Goal: Task Accomplishment & Management: Manage account settings

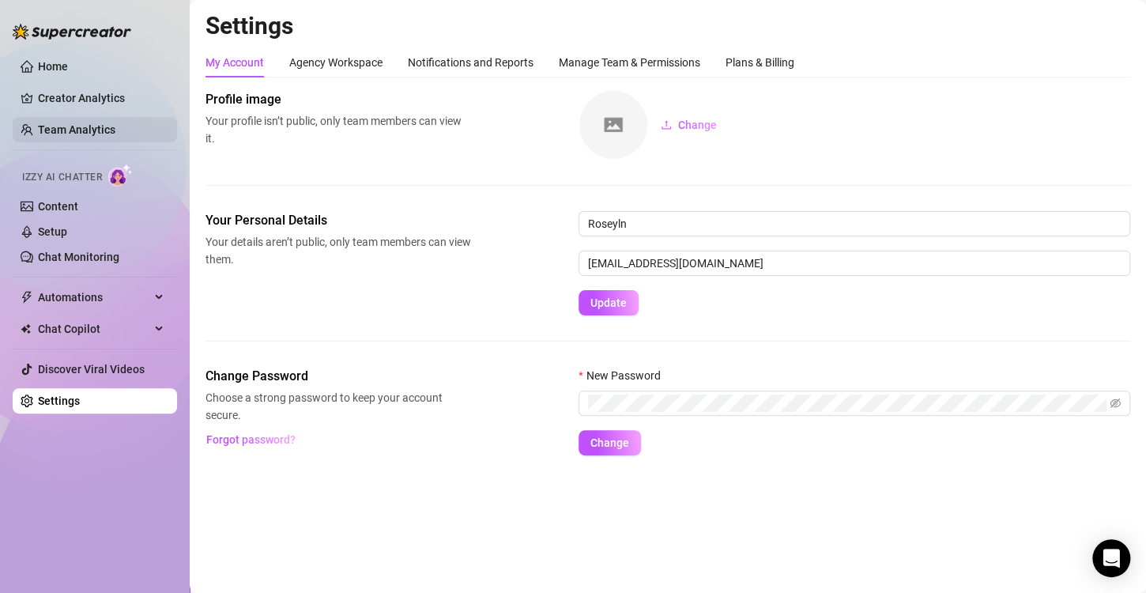
click at [115, 123] on link "Team Analytics" at bounding box center [76, 129] width 77 height 13
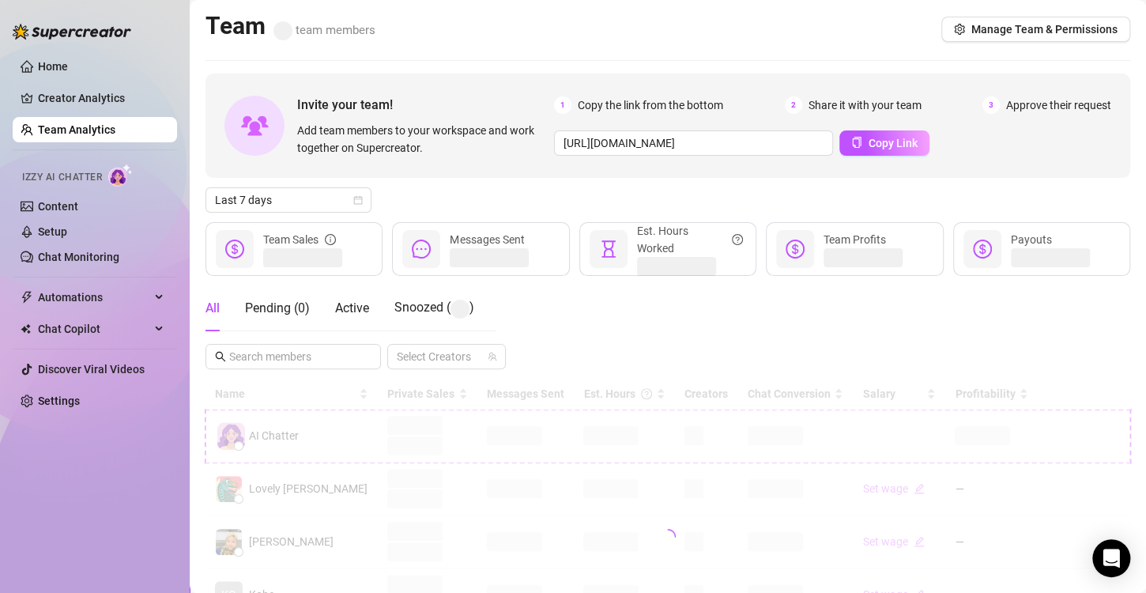
scroll to position [158, 0]
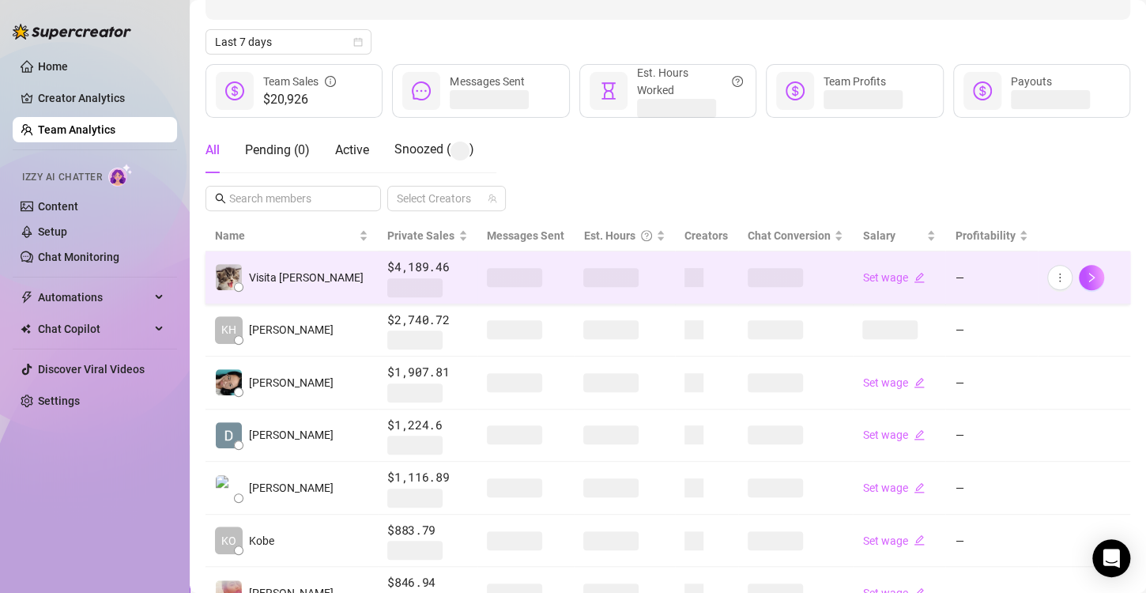
click at [583, 278] on span at bounding box center [610, 277] width 55 height 19
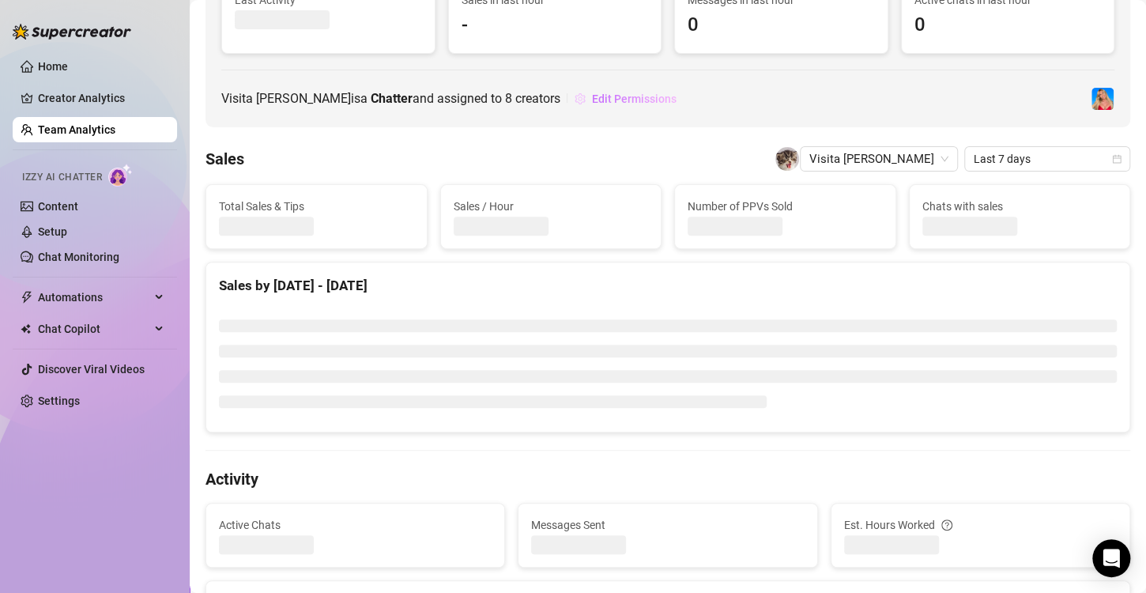
click at [611, 110] on button "Edit Permissions" at bounding box center [625, 98] width 103 height 25
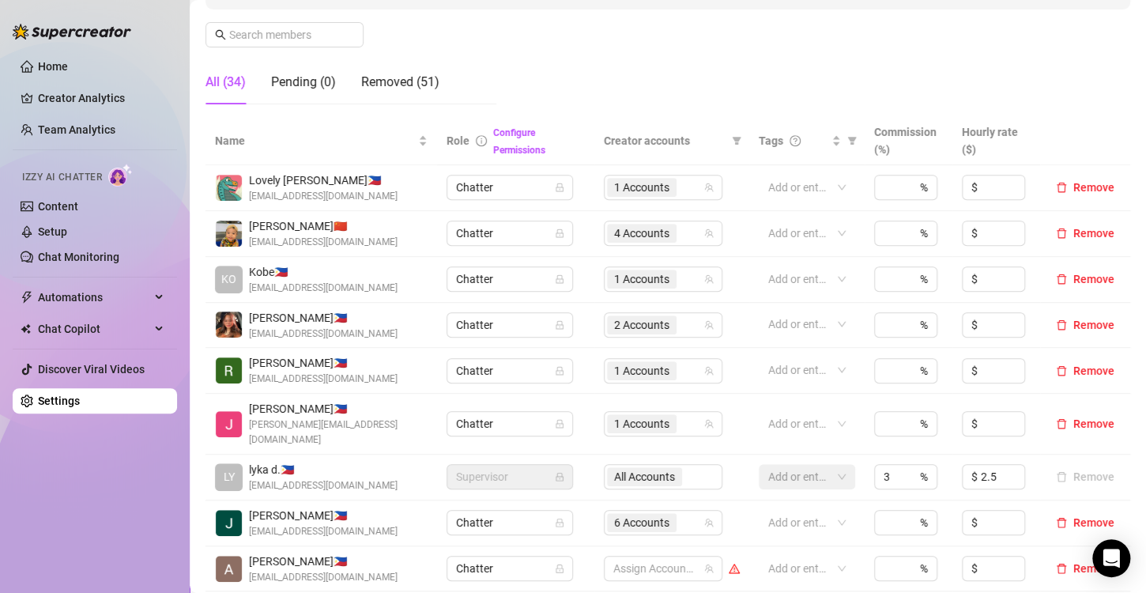
scroll to position [395, 0]
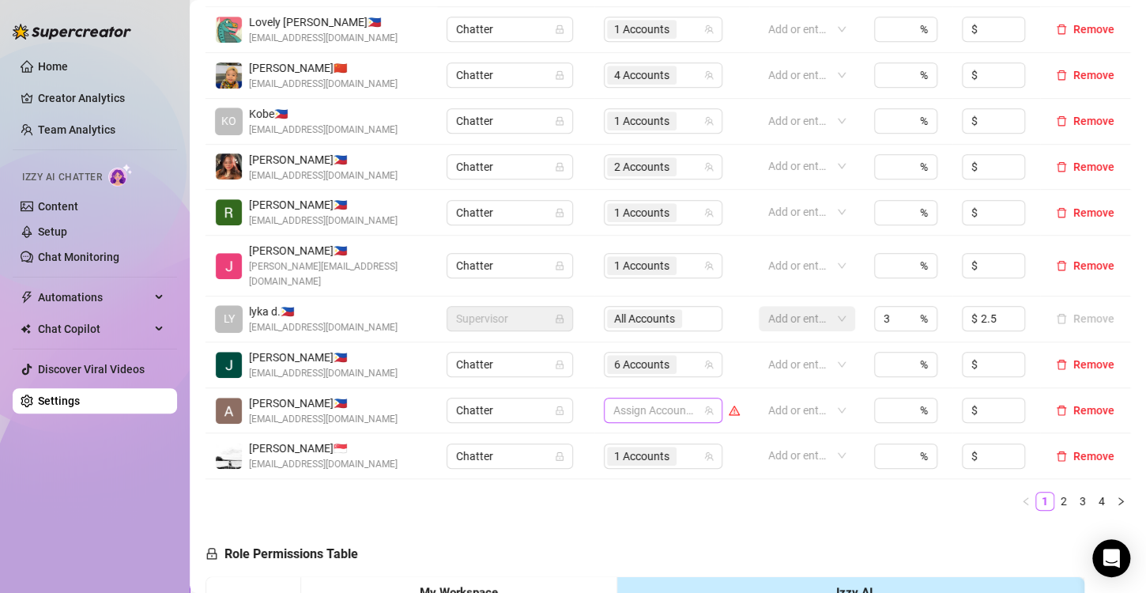
click at [630, 399] on div at bounding box center [655, 410] width 96 height 22
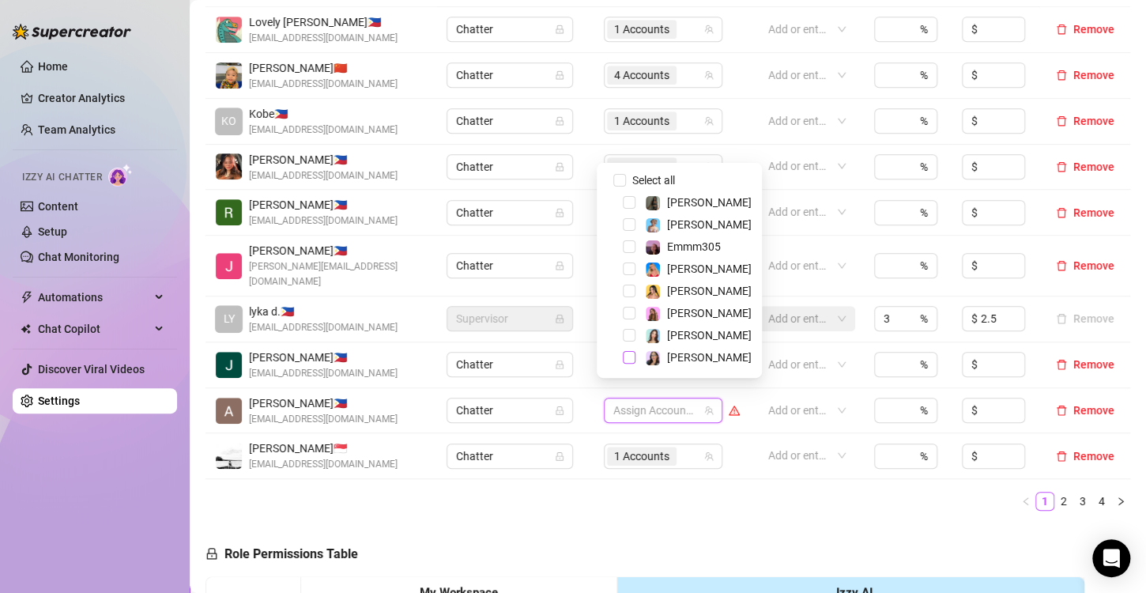
click at [625, 352] on span "Select tree node" at bounding box center [629, 357] width 13 height 13
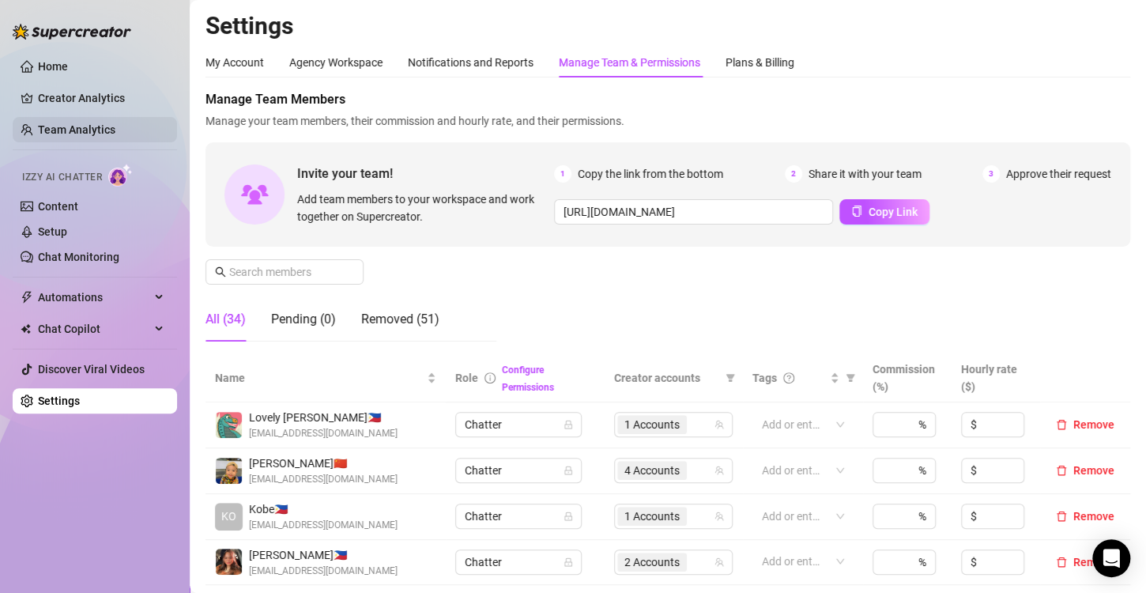
click at [84, 123] on link "Team Analytics" at bounding box center [76, 129] width 77 height 13
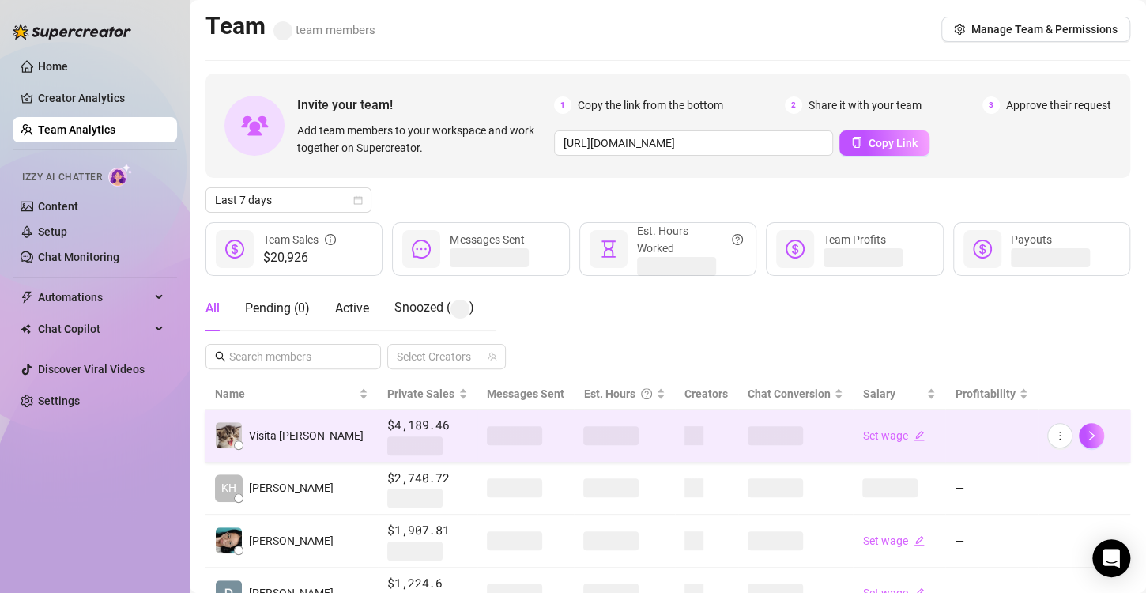
click at [574, 444] on td at bounding box center [624, 435] width 101 height 53
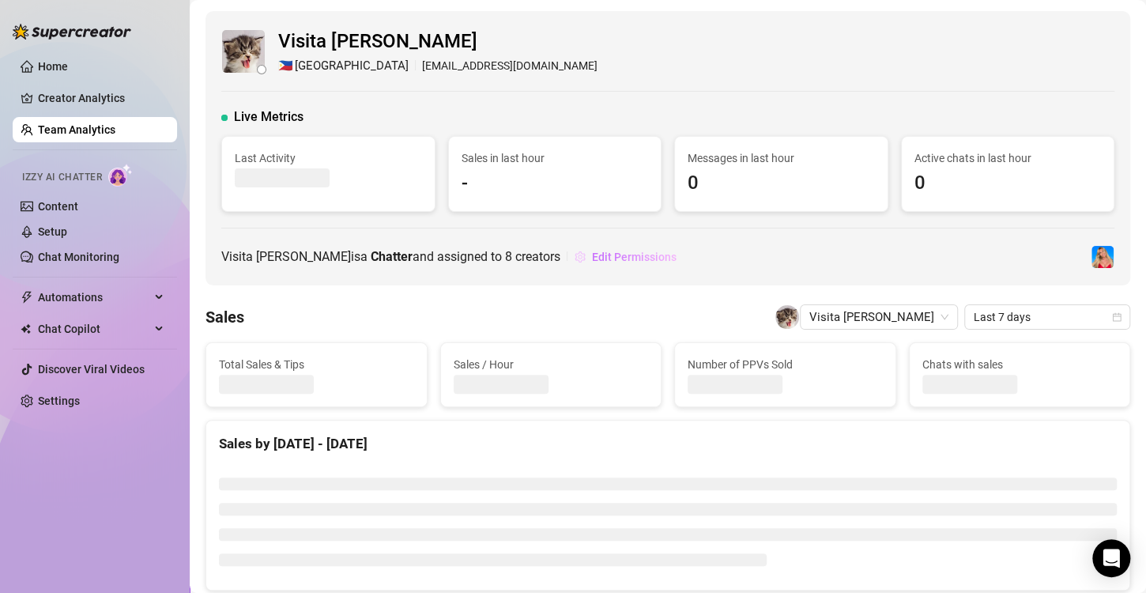
click at [614, 256] on span "Edit Permissions" at bounding box center [634, 256] width 85 height 13
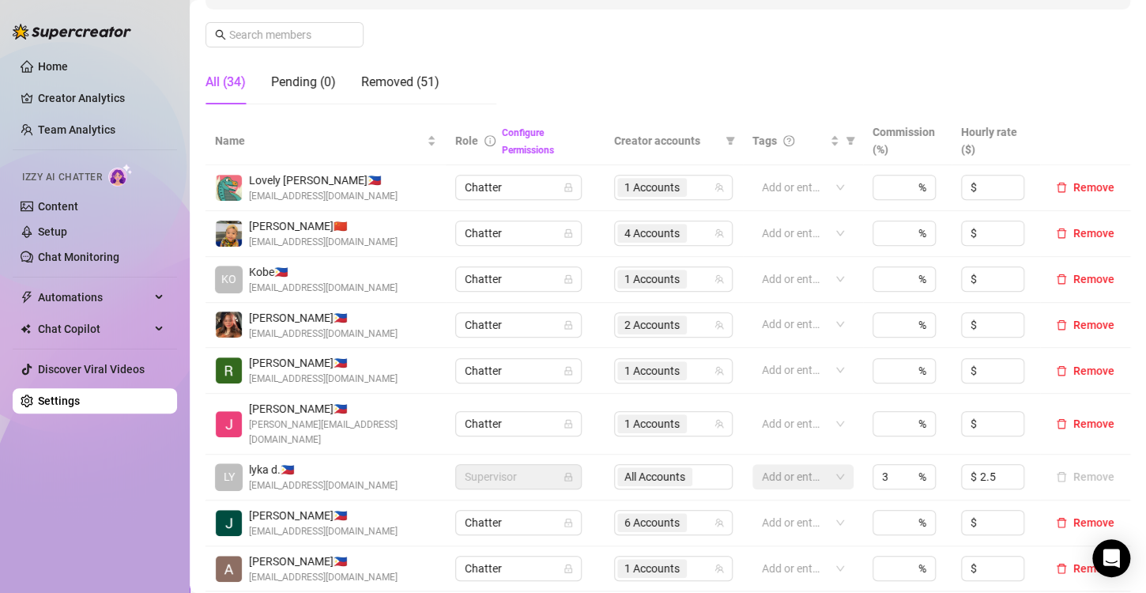
scroll to position [316, 0]
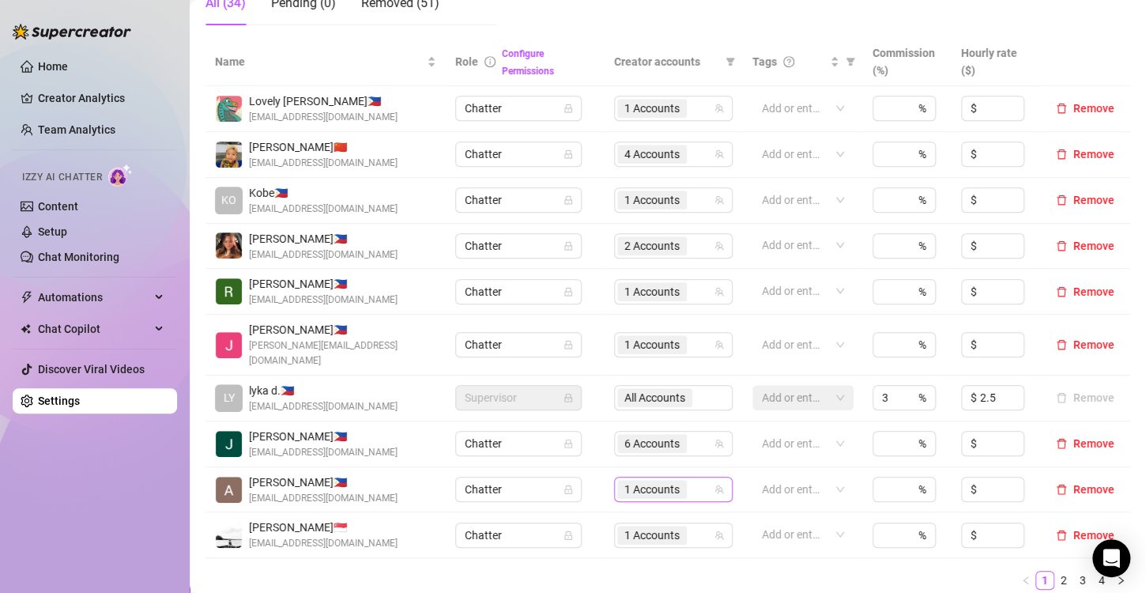
click at [642, 480] on span "1 Accounts" at bounding box center [651, 488] width 55 height 17
click at [503, 578] on div "Name Role Configure Permissions Creator accounts Tags Commission (%) Hourly rat…" at bounding box center [667, 320] width 924 height 564
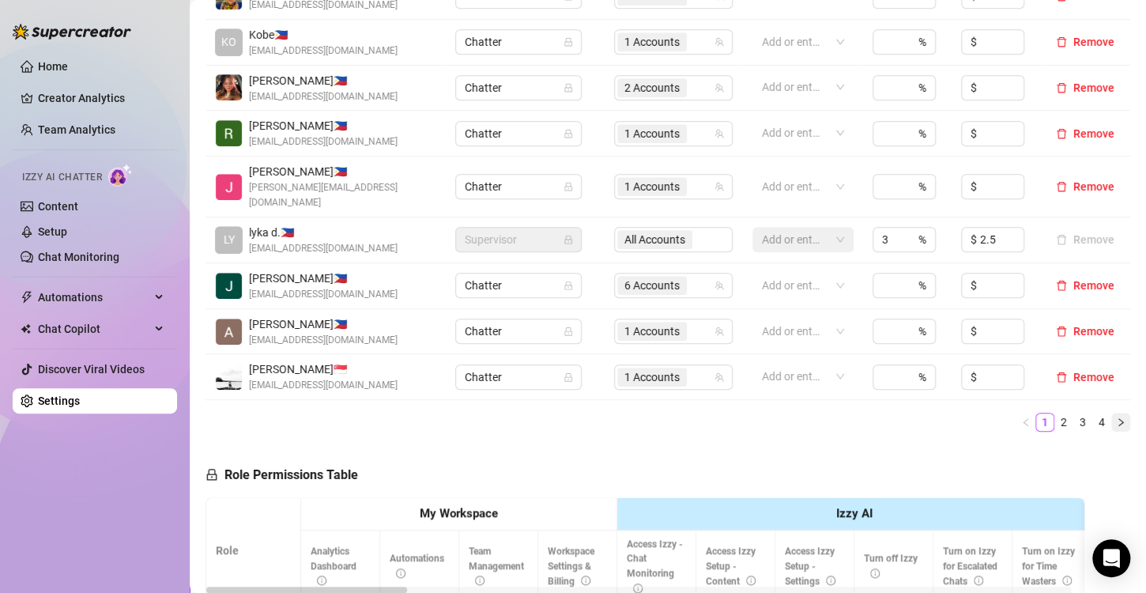
click at [1116, 417] on icon "right" at bounding box center [1120, 421] width 9 height 9
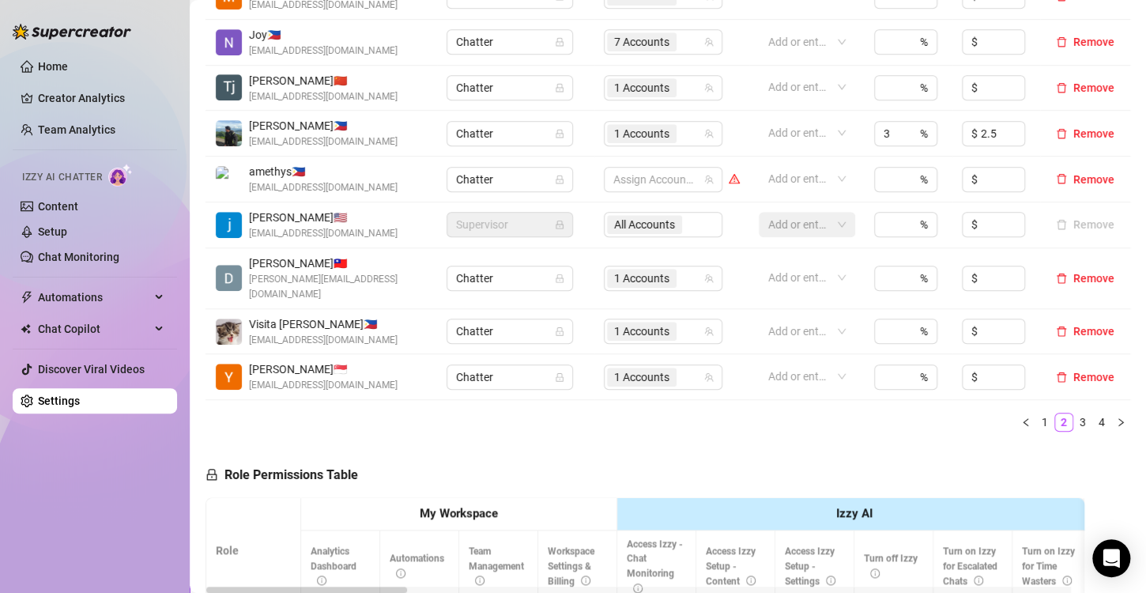
scroll to position [316, 0]
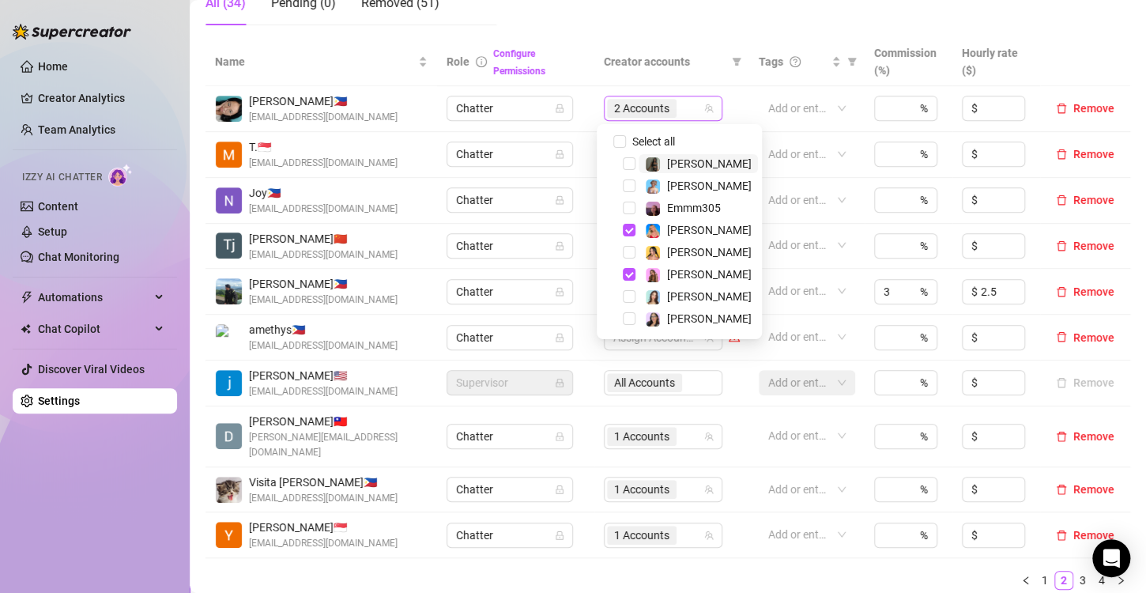
click at [627, 114] on span "2 Accounts" at bounding box center [641, 108] width 55 height 17
click at [625, 230] on span "Select tree node" at bounding box center [629, 230] width 13 height 13
click at [600, 577] on div "Name Role Configure Permissions Creator accounts Tags Commission (%) Hourly rat…" at bounding box center [667, 320] width 924 height 564
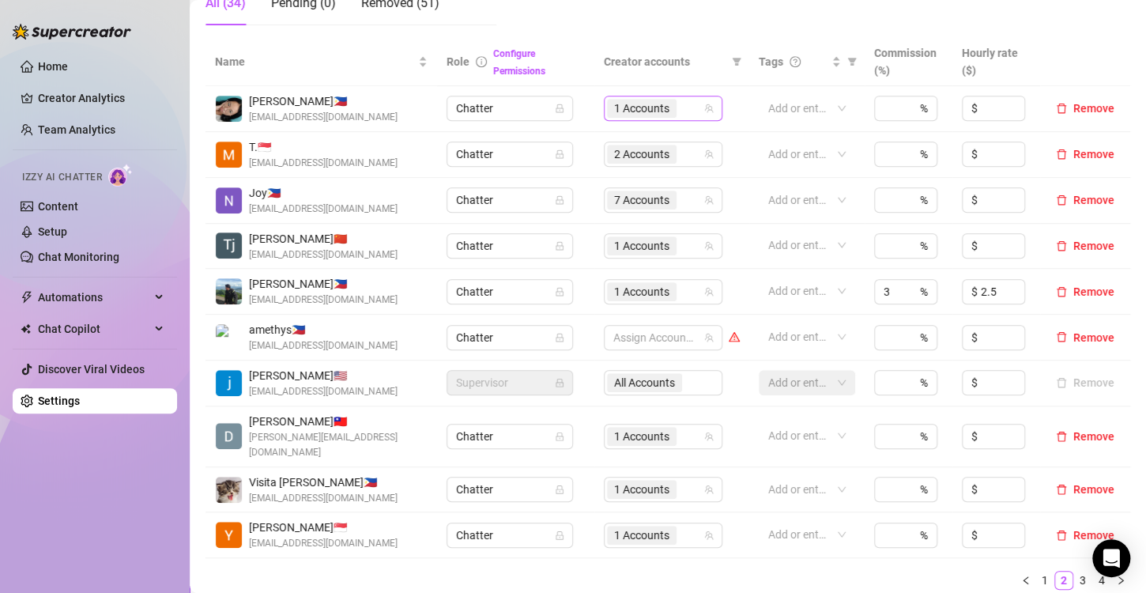
click at [647, 108] on span "1 Accounts" at bounding box center [641, 108] width 55 height 17
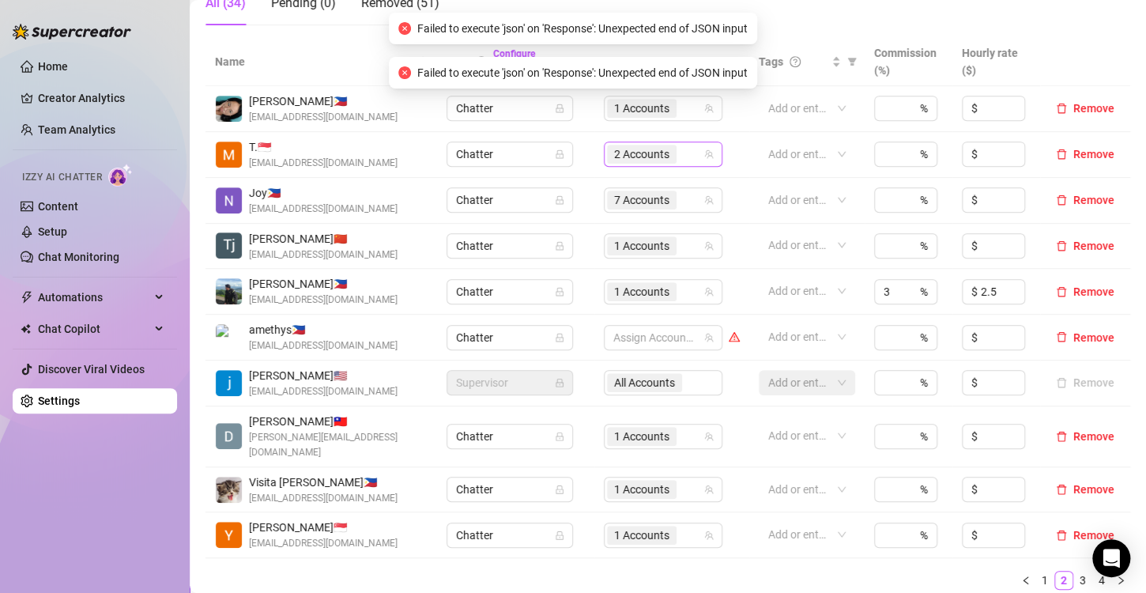
click at [619, 149] on span "2 Accounts" at bounding box center [641, 153] width 55 height 17
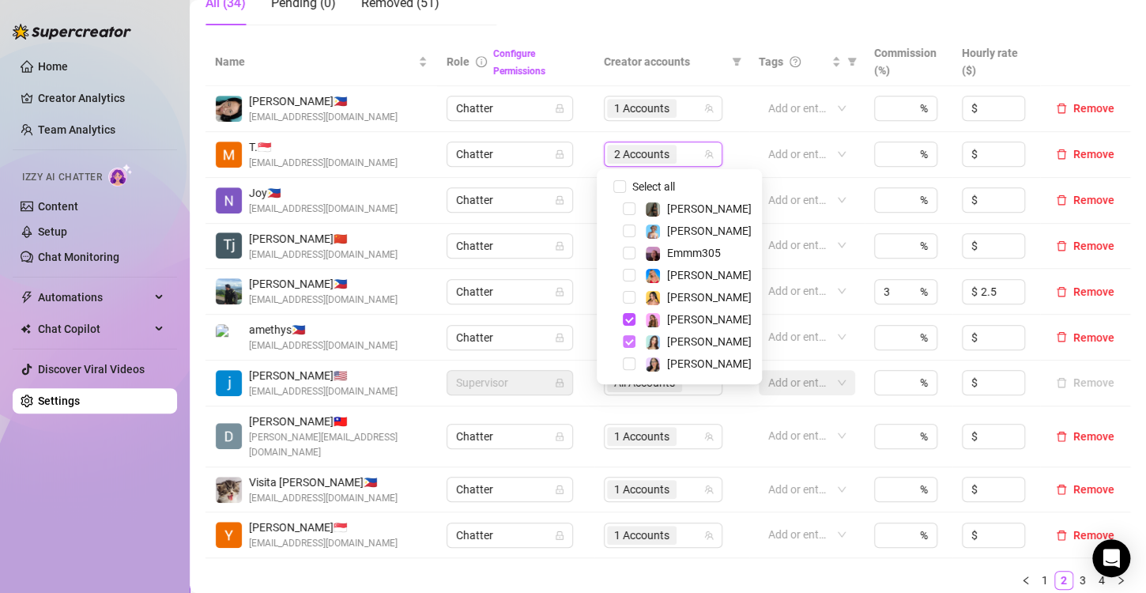
click at [630, 341] on span "Select tree node" at bounding box center [629, 341] width 13 height 13
click at [673, 580] on div "Name Role Configure Permissions Creator accounts Tags Commission (%) Hourly rat…" at bounding box center [667, 320] width 924 height 564
click at [622, 148] on span "1 Accounts" at bounding box center [641, 153] width 55 height 17
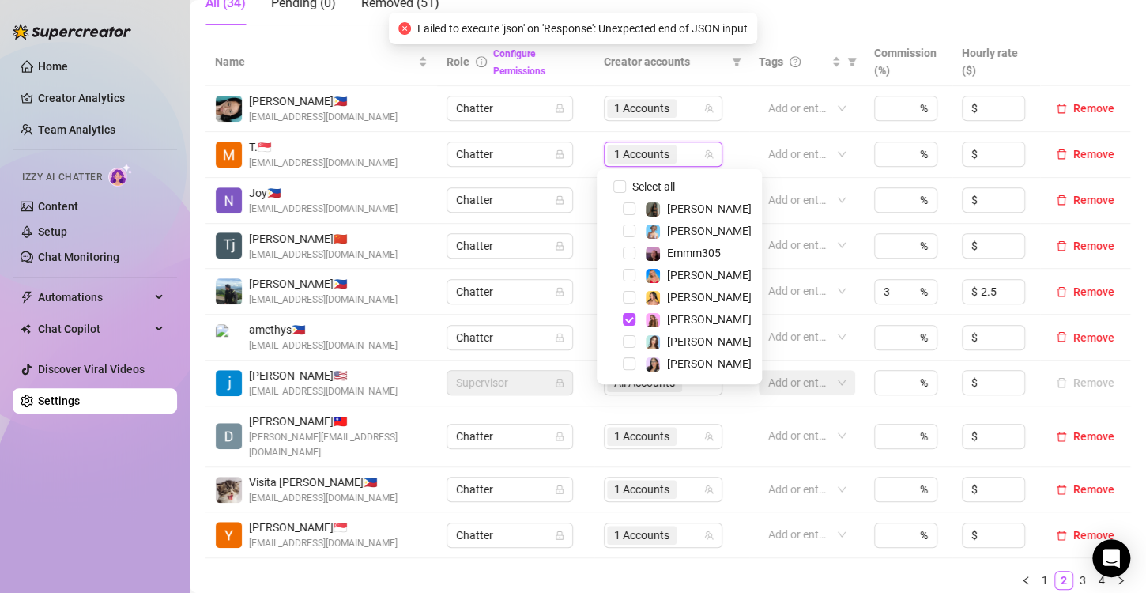
click at [690, 570] on ul "1 2 3 4" at bounding box center [667, 579] width 924 height 19
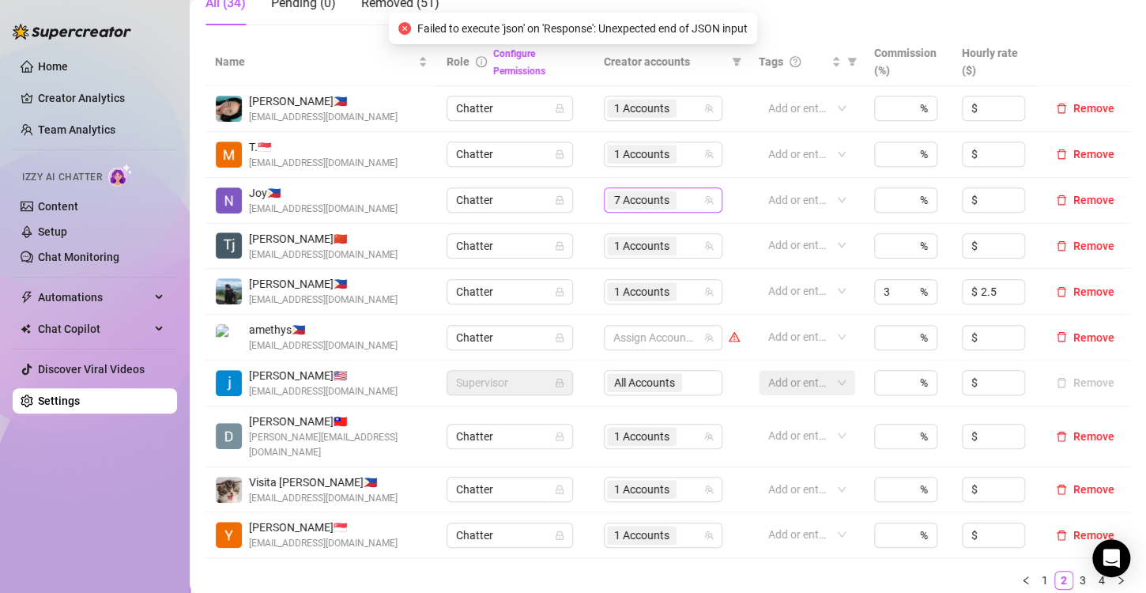
click at [624, 201] on span "7 Accounts" at bounding box center [641, 199] width 55 height 17
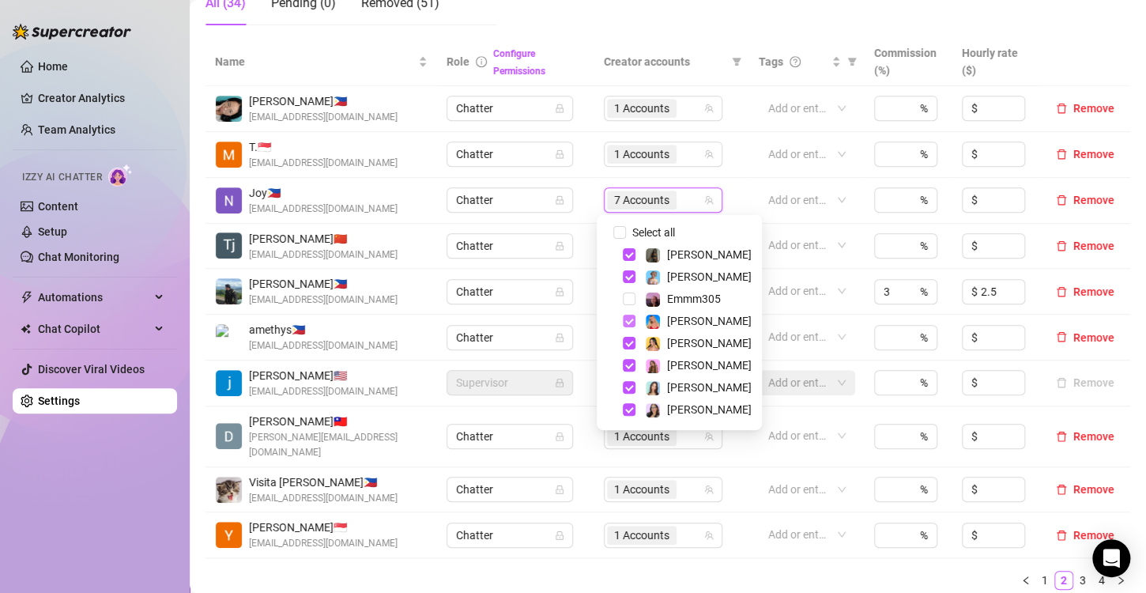
click at [623, 322] on span "Select tree node" at bounding box center [629, 320] width 13 height 13
click at [669, 581] on div "Name Role Configure Permissions Creator accounts Tags Commission (%) Hourly rat…" at bounding box center [667, 320] width 924 height 564
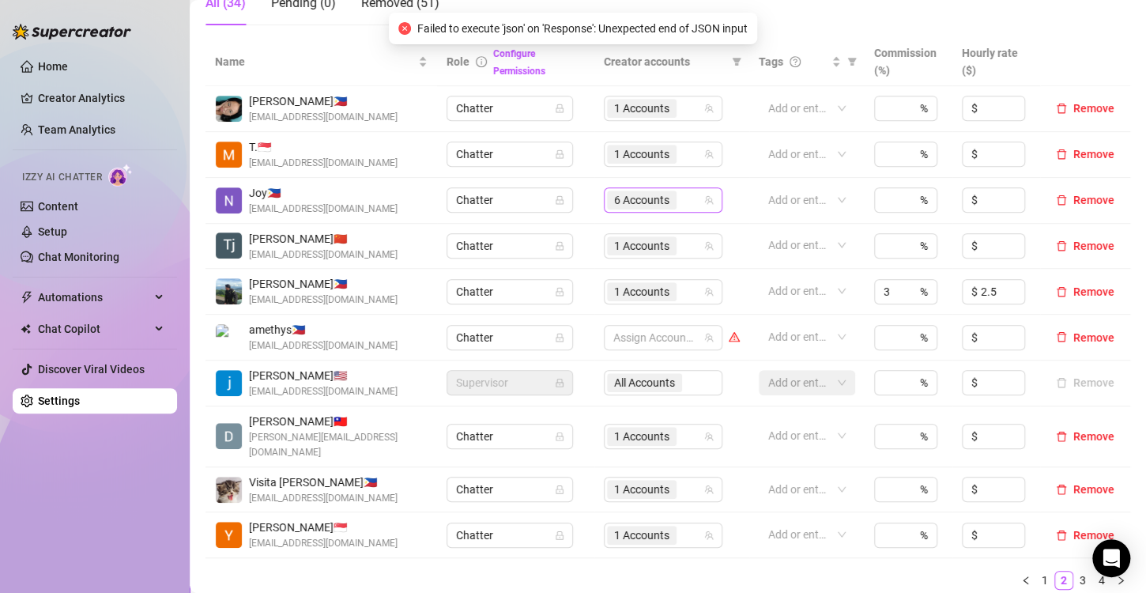
click at [624, 198] on span "6 Accounts" at bounding box center [641, 199] width 55 height 17
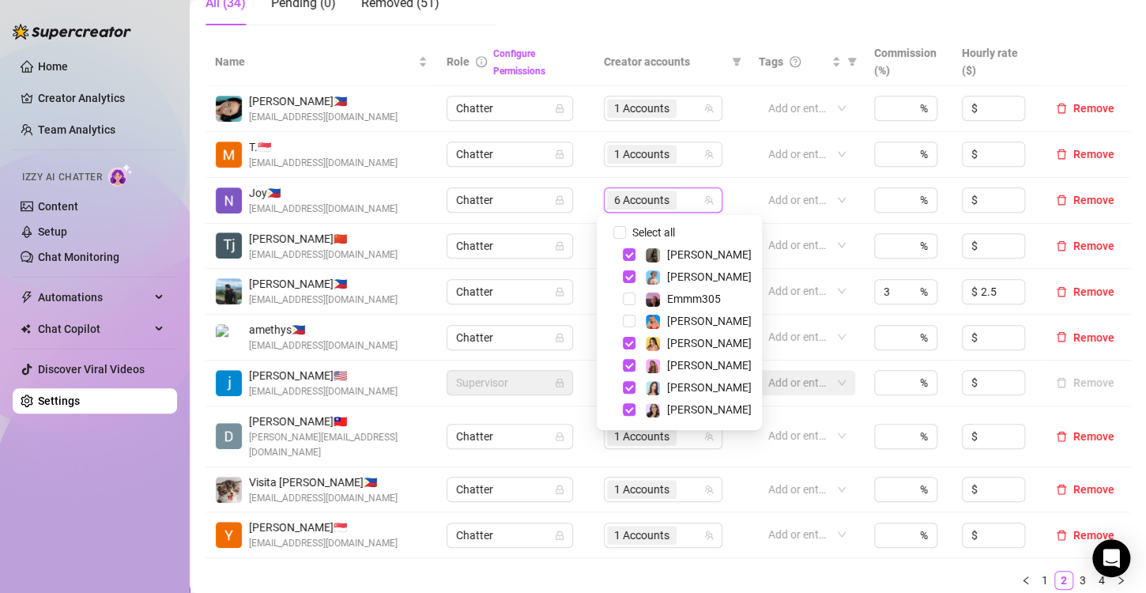
click at [679, 581] on div "Name Role Configure Permissions Creator accounts Tags Commission (%) Hourly rat…" at bounding box center [667, 320] width 924 height 564
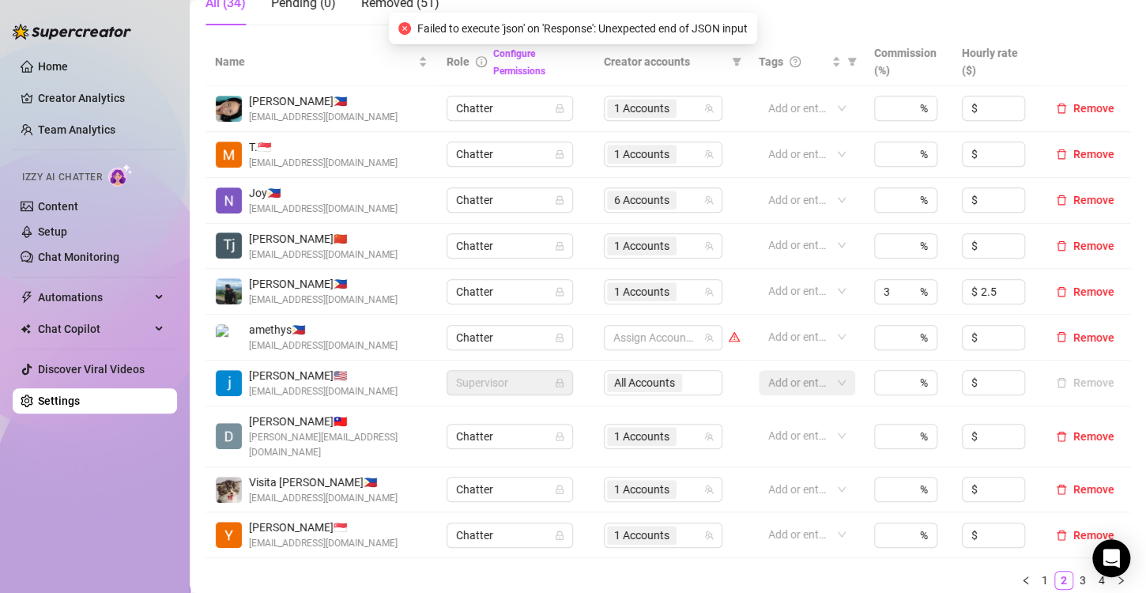
scroll to position [474, 0]
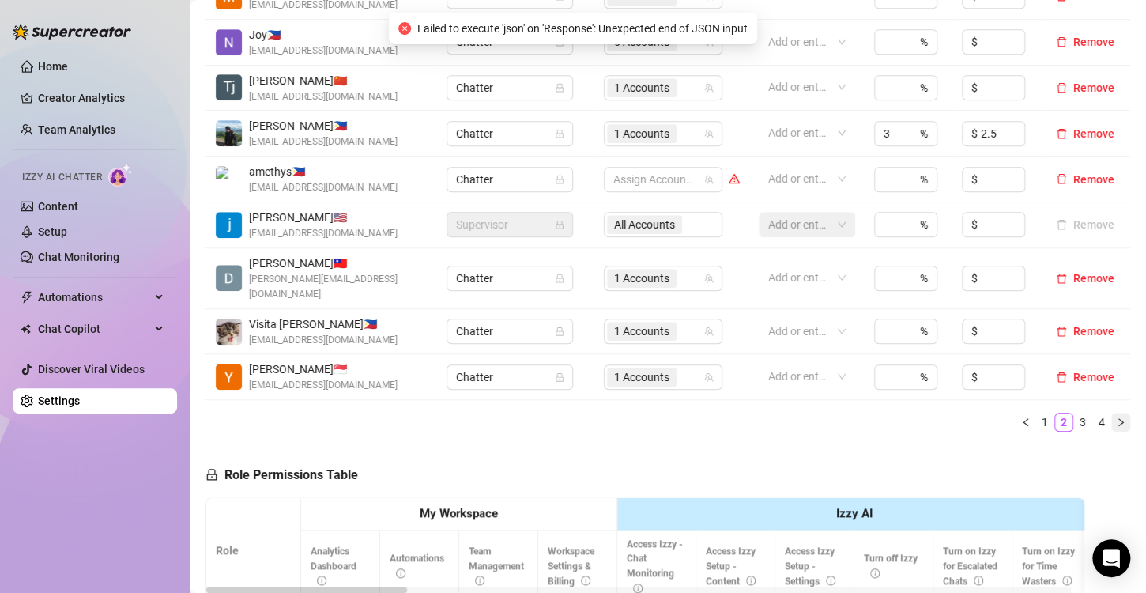
click at [1116, 417] on icon "right" at bounding box center [1120, 421] width 9 height 9
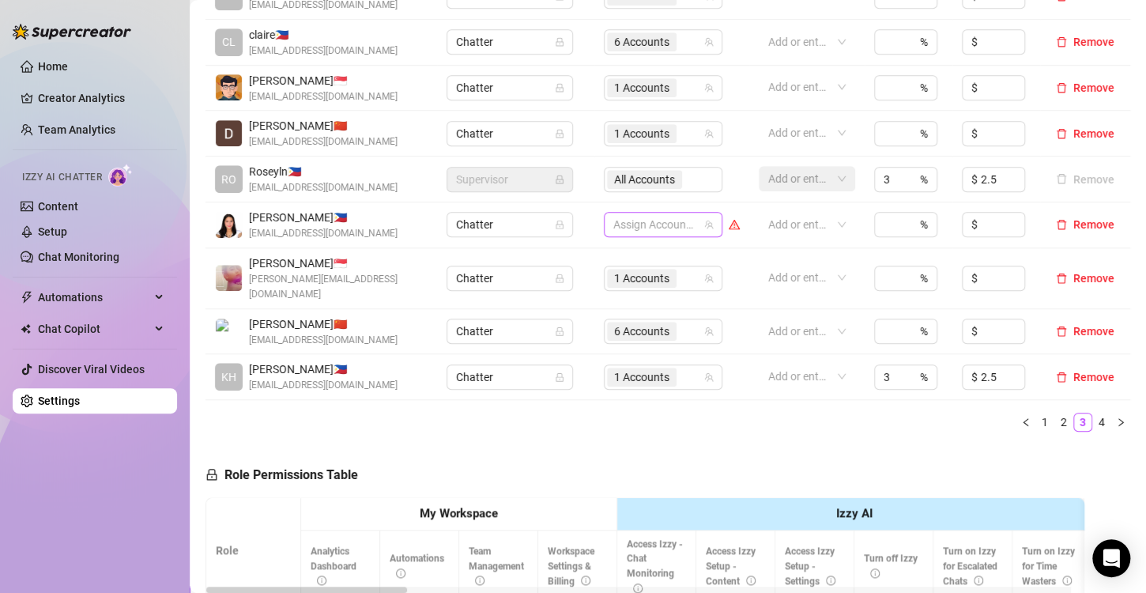
click at [650, 230] on div at bounding box center [655, 224] width 96 height 22
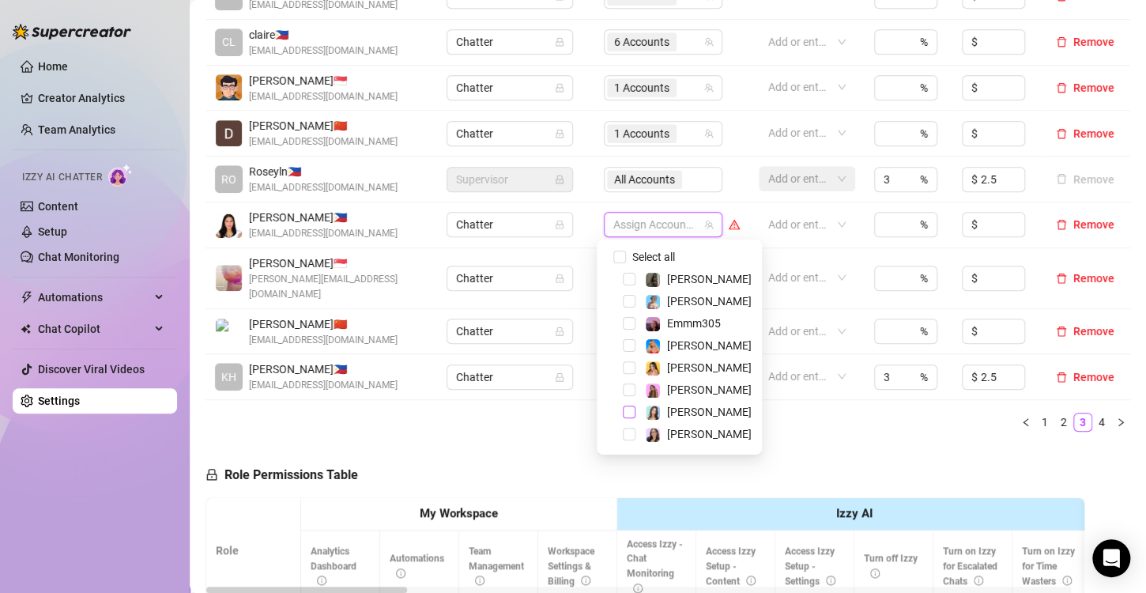
click at [625, 411] on span "Select tree node" at bounding box center [629, 411] width 13 height 13
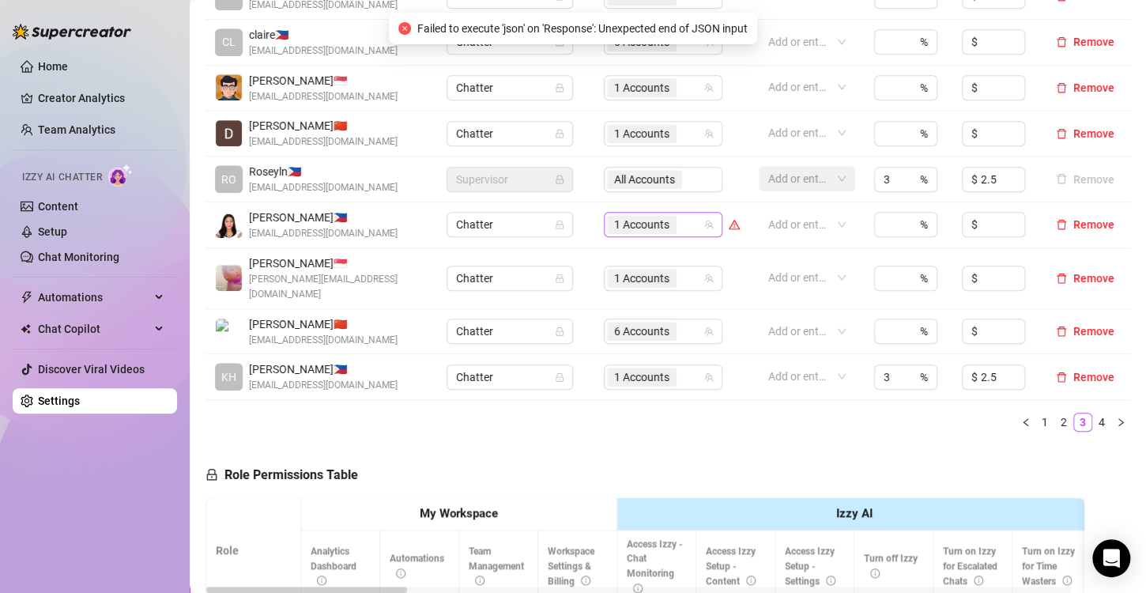
click at [615, 218] on span "1 Accounts" at bounding box center [641, 224] width 55 height 17
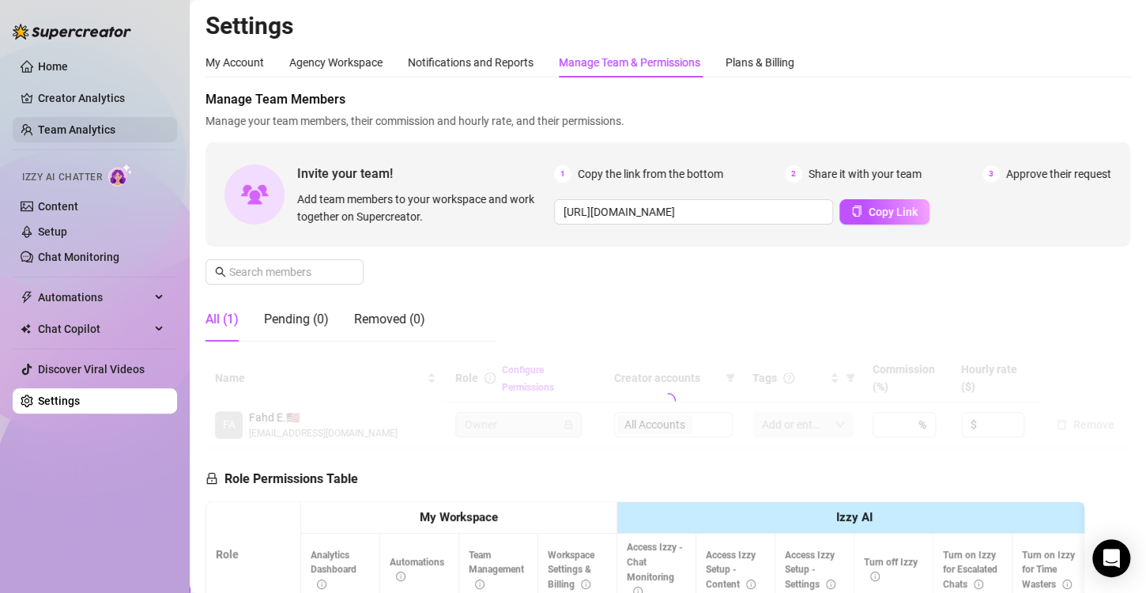
click at [94, 123] on link "Team Analytics" at bounding box center [76, 129] width 77 height 13
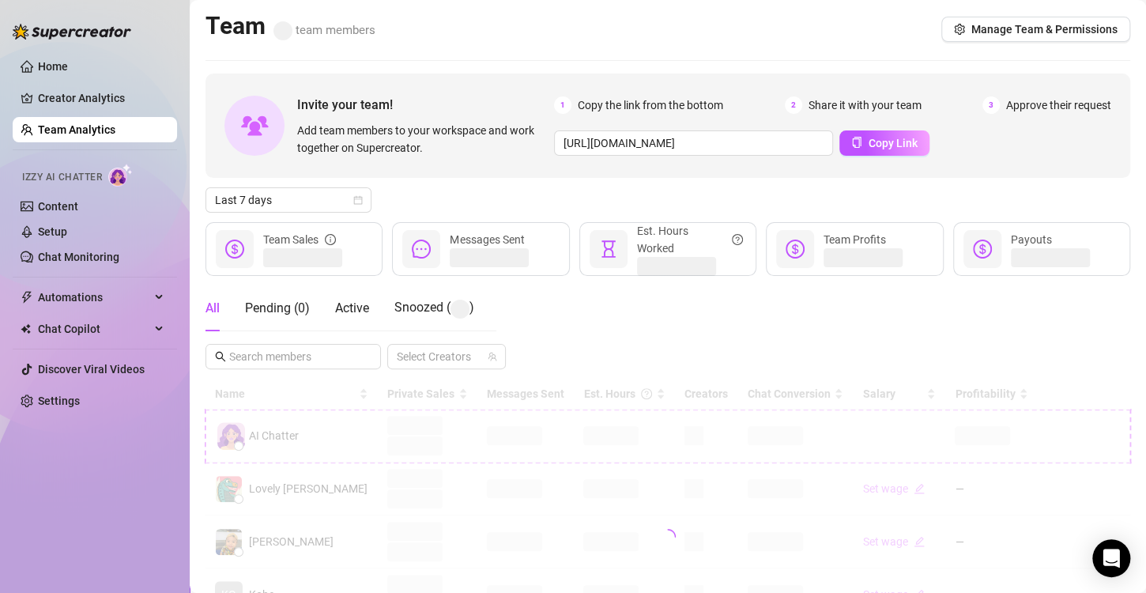
scroll to position [237, 0]
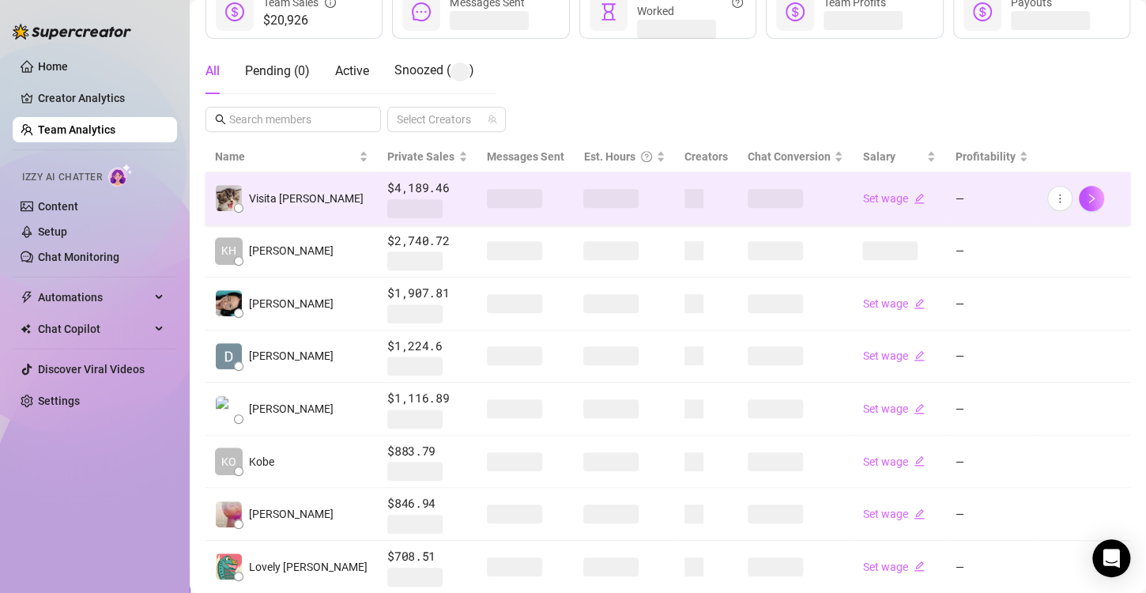
click at [583, 201] on span at bounding box center [610, 198] width 55 height 19
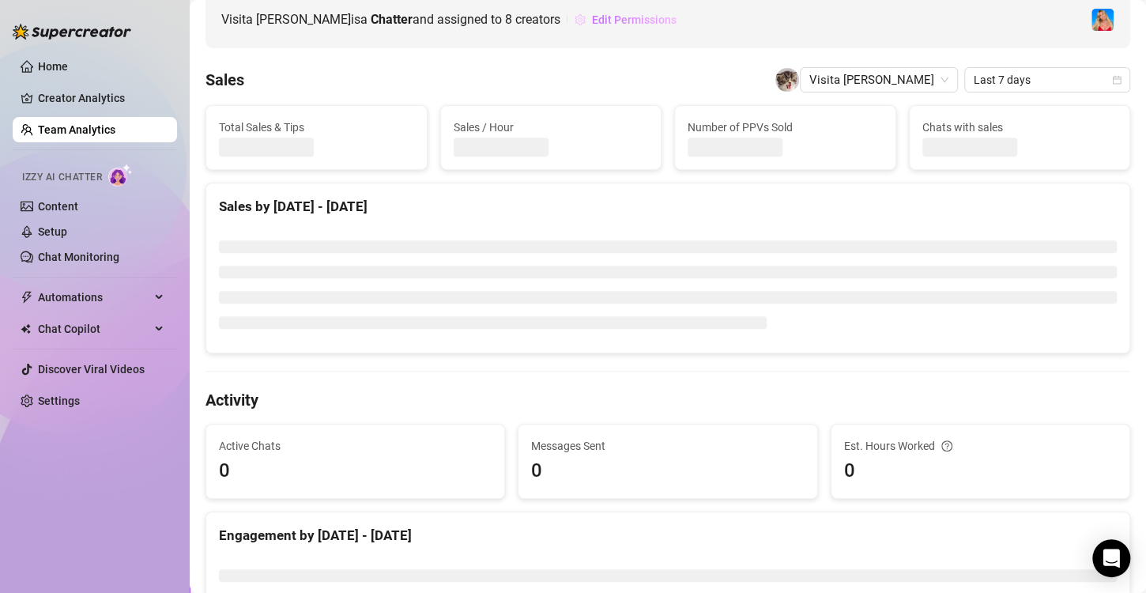
click at [604, 18] on span "Edit Permissions" at bounding box center [634, 19] width 85 height 13
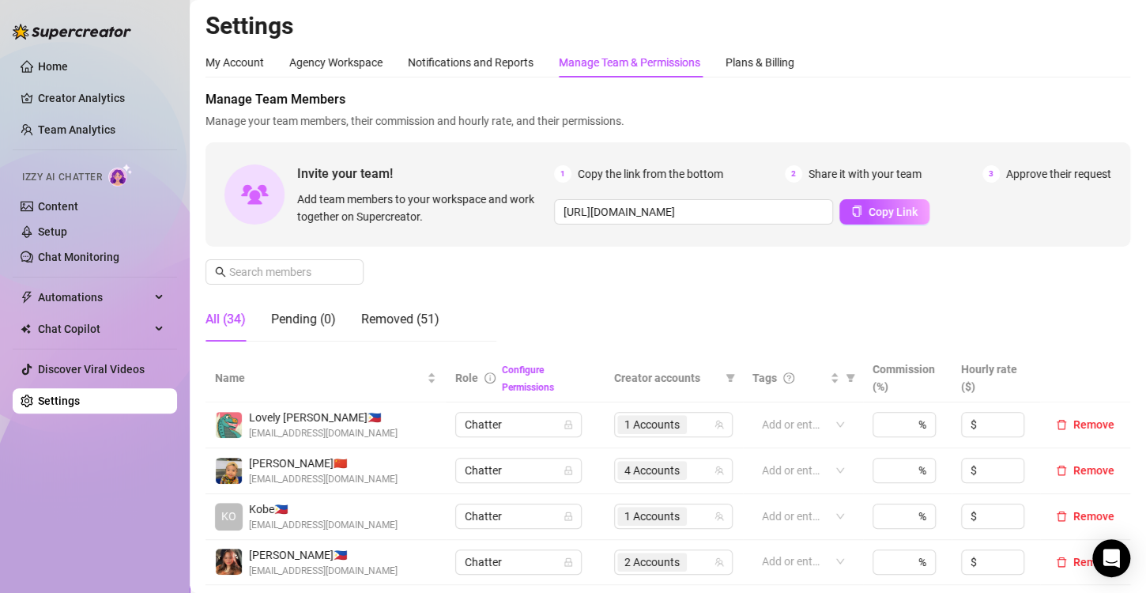
scroll to position [395, 0]
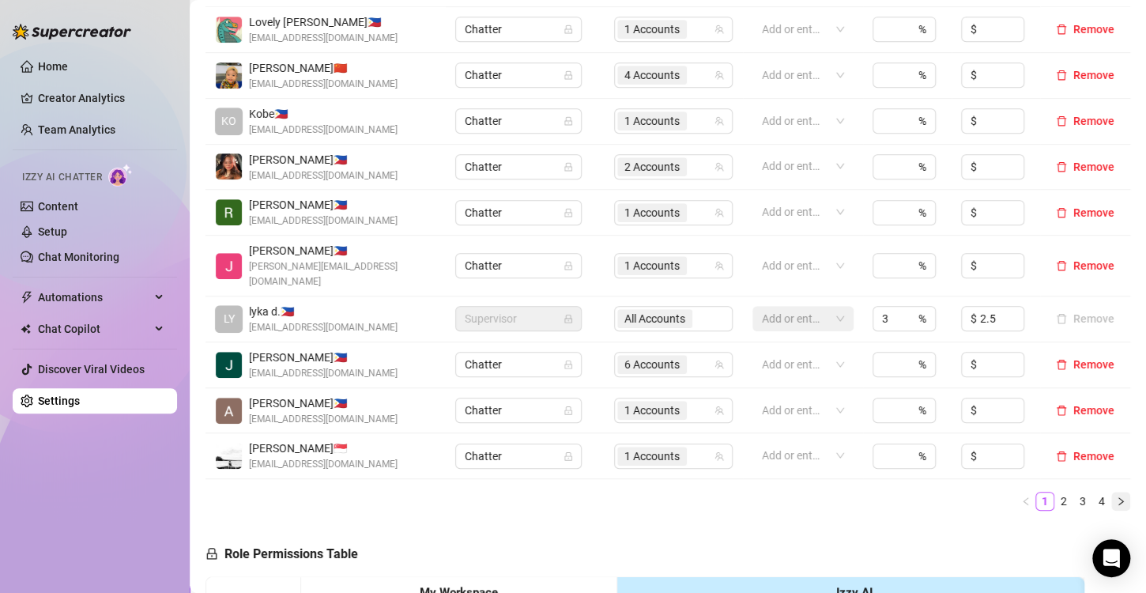
click at [1116, 496] on icon "right" at bounding box center [1120, 500] width 9 height 9
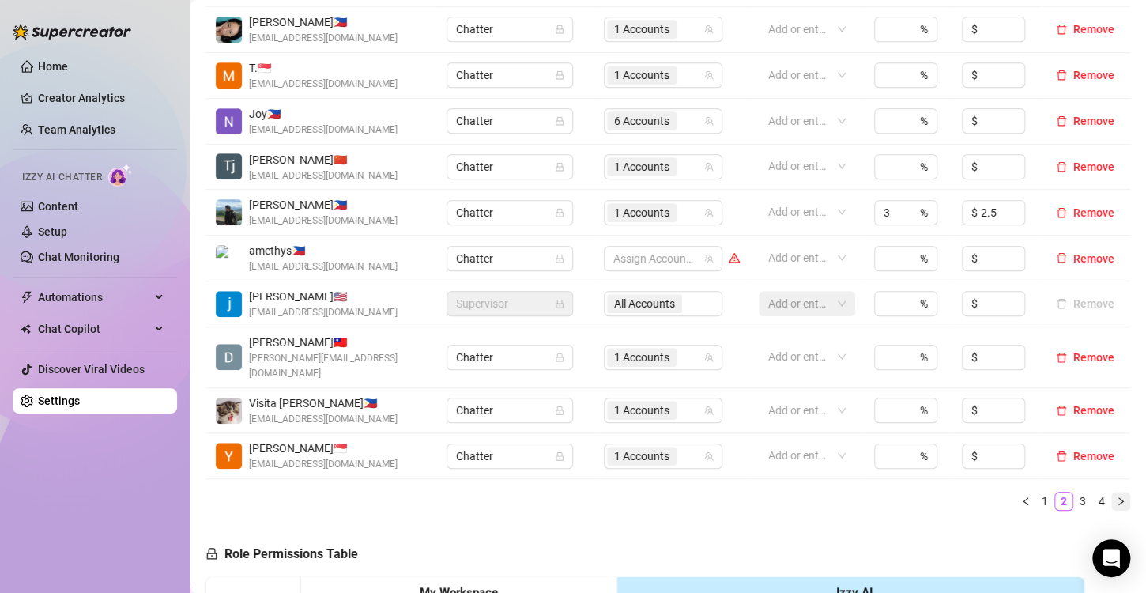
click at [1111, 491] on button "button" at bounding box center [1120, 500] width 19 height 19
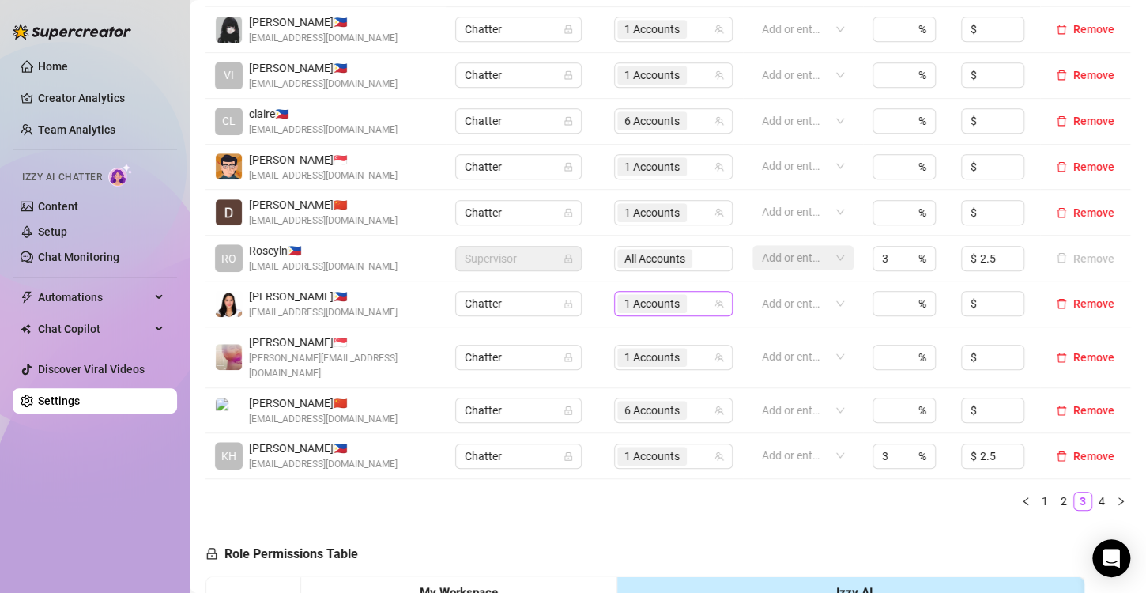
click at [624, 308] on span "1 Accounts" at bounding box center [651, 303] width 55 height 17
